Goal: Task Accomplishment & Management: Complete application form

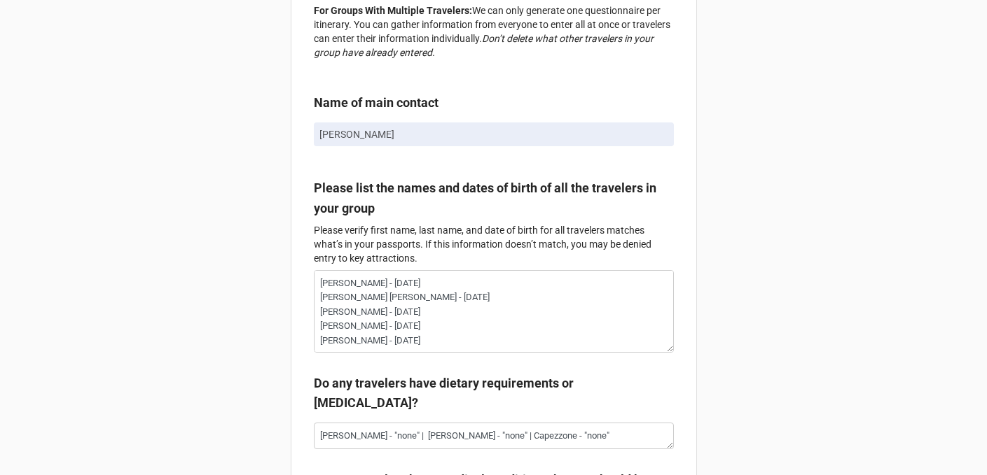
scroll to position [159, 0]
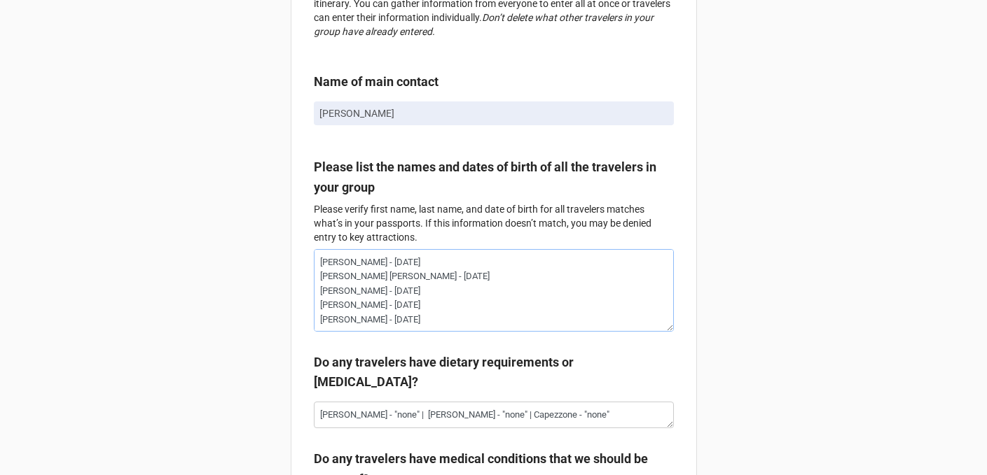
click at [496, 325] on textarea "[PERSON_NAME] - [DATE] [PERSON_NAME] [PERSON_NAME] - [DATE] [PERSON_NAME] - [DA…" at bounding box center [494, 290] width 360 height 83
type textarea "x"
type textarea "[PERSON_NAME] - [DATE] [PERSON_NAME] [PERSON_NAME] - [DATE] [PERSON_NAME] - [DA…"
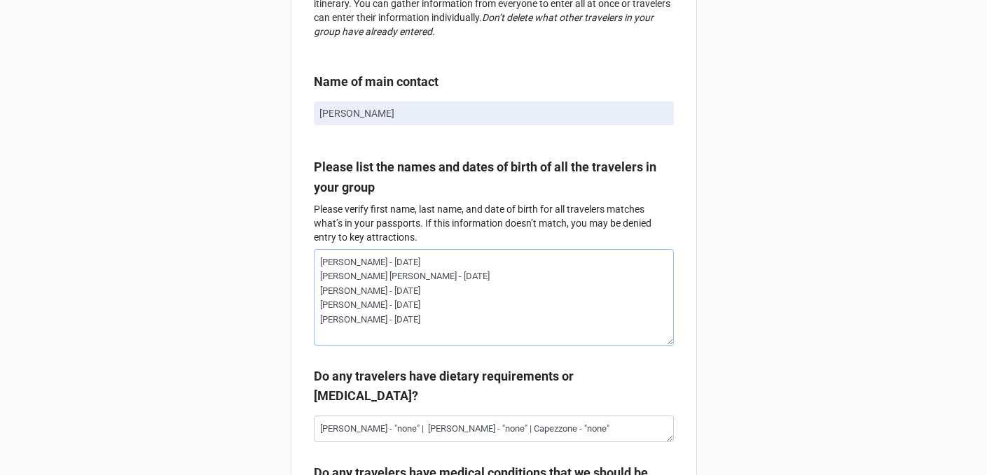
paste textarea "[PERSON_NAME]"
type textarea "x"
type textarea "[PERSON_NAME] - [DATE] [PERSON_NAME] [PERSON_NAME] - [DATE] [PERSON_NAME] - [DA…"
type textarea "x"
type textarea "[PERSON_NAME] - [DATE] [PERSON_NAME] [PERSON_NAME] - [DATE] [PERSON_NAME] - [DA…"
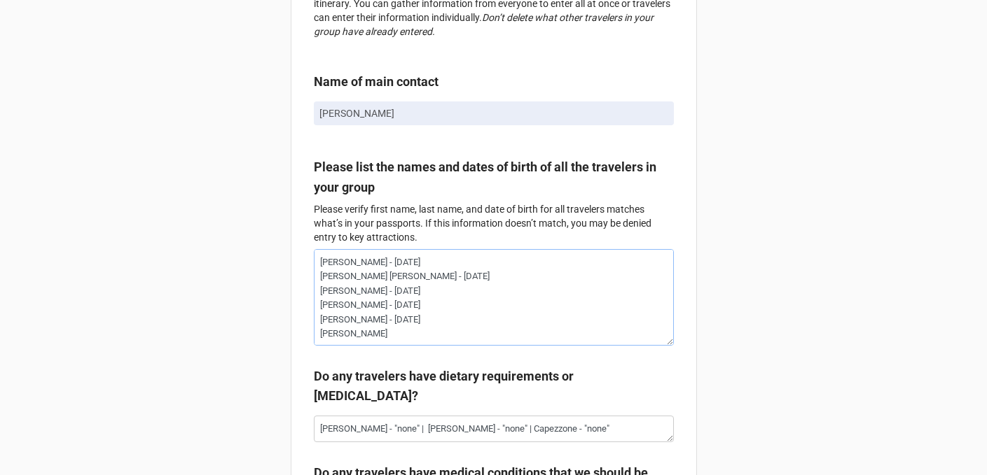
type textarea "x"
type textarea "[PERSON_NAME] - [DATE] [PERSON_NAME] [PERSON_NAME] - [DATE] [PERSON_NAME] - [DA…"
type textarea "x"
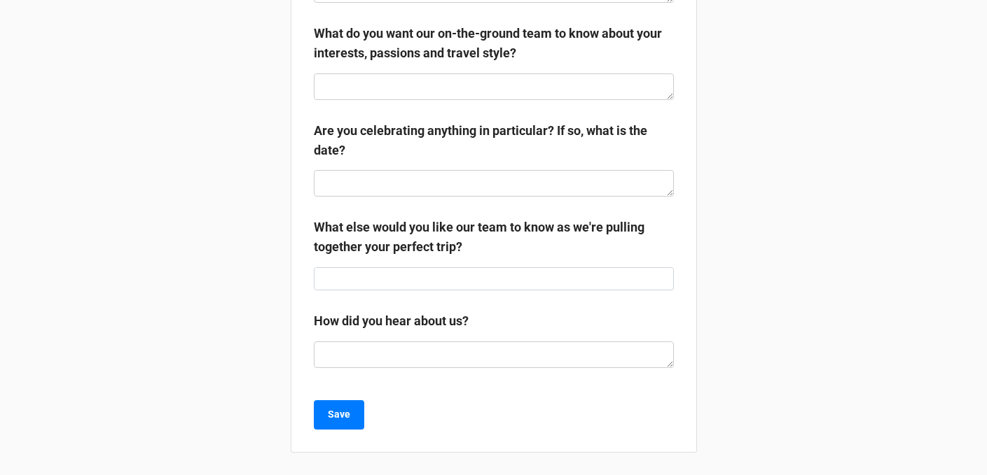
scroll to position [2869, 0]
type textarea "[PERSON_NAME] - [DATE] [PERSON_NAME] [PERSON_NAME] - [DATE] [PERSON_NAME] - [DA…"
click at [351, 426] on button "Save" at bounding box center [339, 415] width 50 height 29
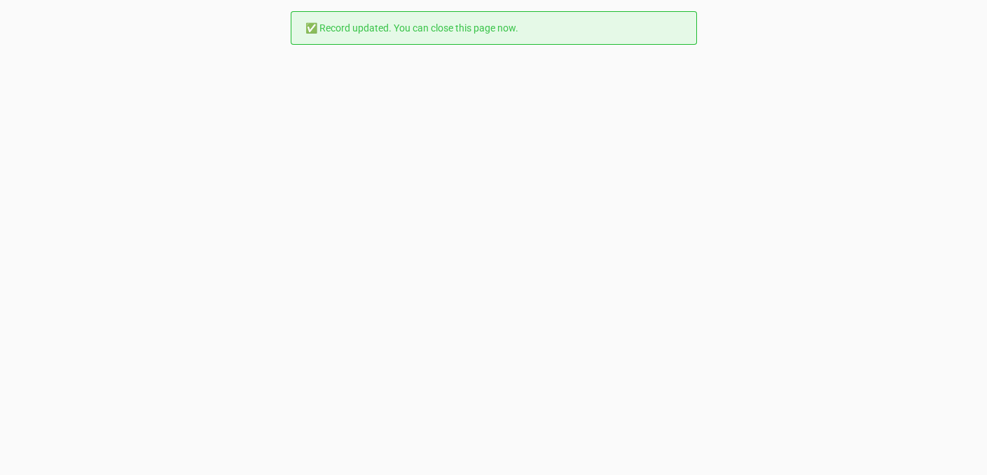
scroll to position [0, 0]
